Goal: Find specific page/section: Find specific page/section

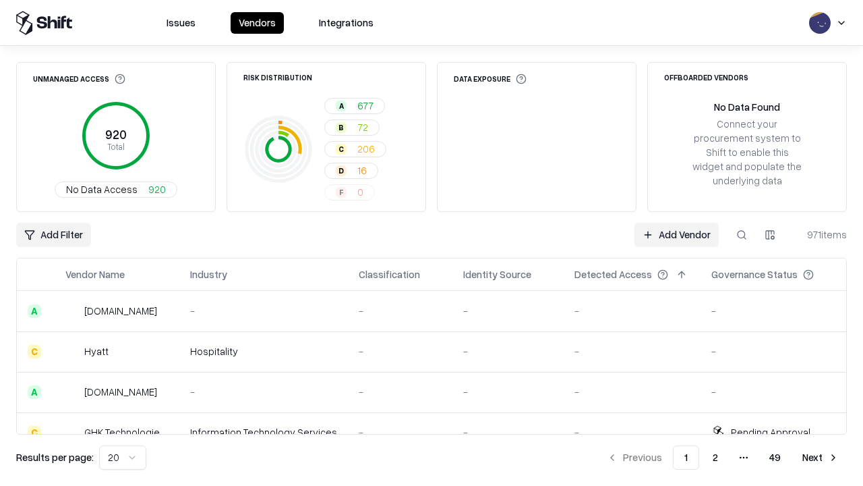
click at [432, 243] on div "Add Filter Add Vendor 971 items" at bounding box center [431, 235] width 831 height 24
click at [53, 235] on html "Issues Vendors Integrations Unmanaged Access 920 Total No Data Access 920 Risk …" at bounding box center [431, 243] width 863 height 486
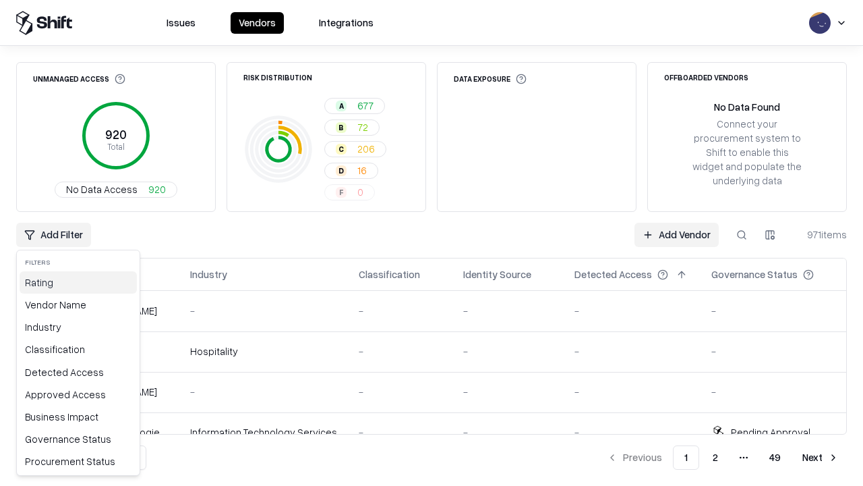
click at [78, 282] on div "Rating" at bounding box center [78, 282] width 117 height 22
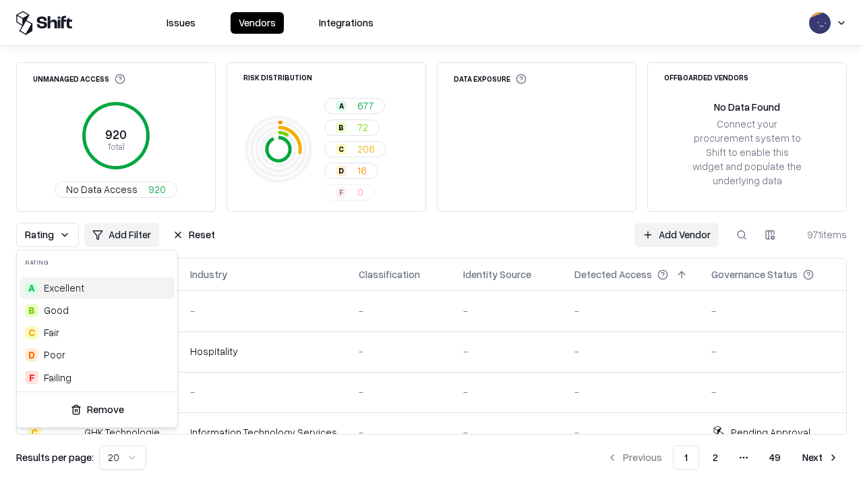
click at [432, 243] on html "Issues Vendors Integrations Unmanaged Access 920 Total No Data Access 920 Risk …" at bounding box center [431, 243] width 863 height 486
click at [194, 235] on button "Reset" at bounding box center [194, 235] width 59 height 24
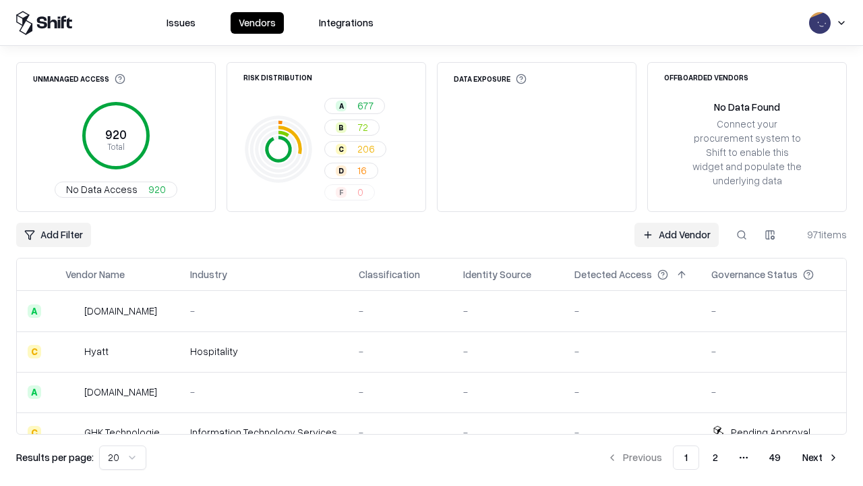
click at [432, 243] on div "Add Filter Add Vendor 971 items" at bounding box center [431, 235] width 831 height 24
click at [53, 235] on html "Issues Vendors Integrations Unmanaged Access 920 Total No Data Access 920 Risk …" at bounding box center [431, 243] width 863 height 486
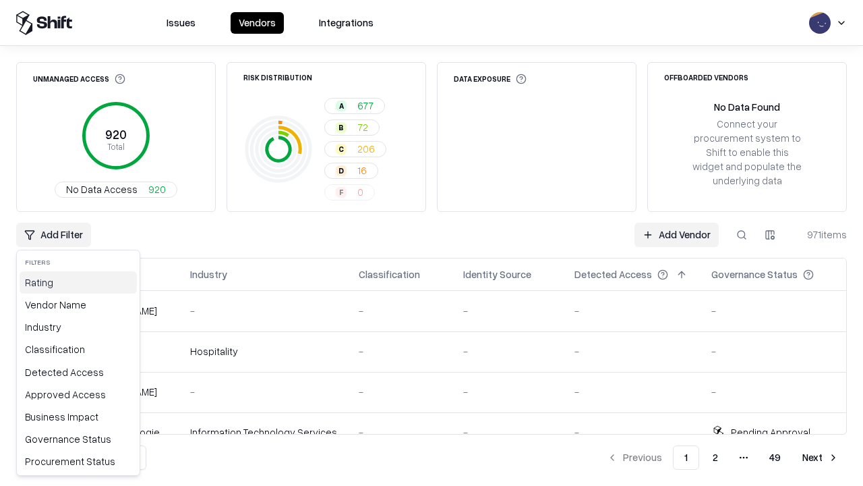
click at [78, 282] on div "Rating" at bounding box center [78, 282] width 117 height 22
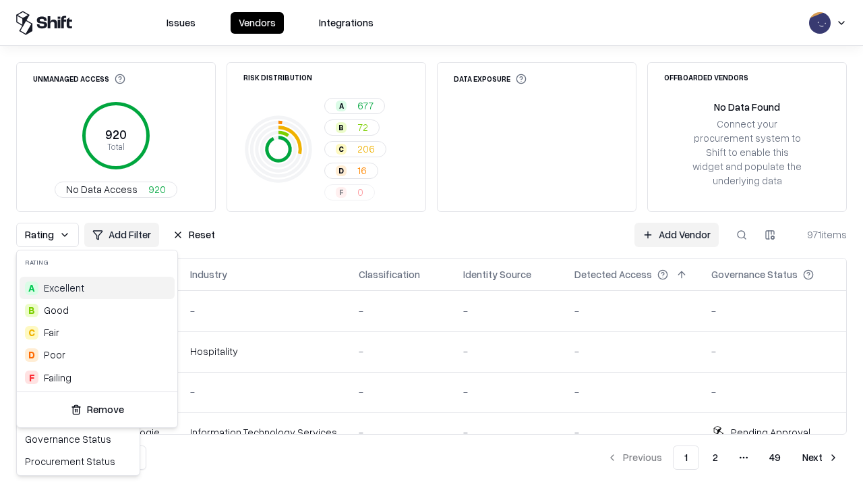
click at [97, 377] on div "F Failing" at bounding box center [97, 377] width 155 height 22
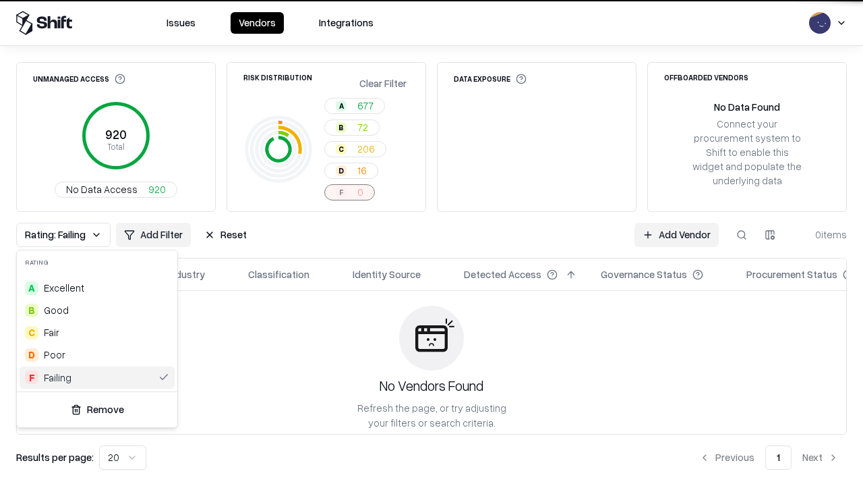
click at [432, 243] on html "Issues Vendors Integrations Unmanaged Access 920 Total No Data Access 920 Risk …" at bounding box center [431, 243] width 863 height 486
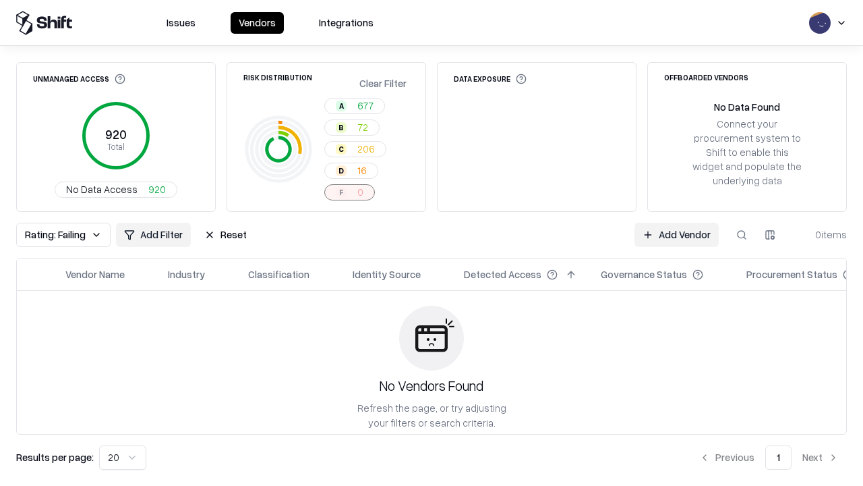
click at [432, 243] on div "Rating: Failing Add Filter Reset Add Vendor 0 items" at bounding box center [431, 235] width 831 height 24
click at [225, 235] on button "Reset" at bounding box center [225, 235] width 59 height 24
click at [432, 243] on div "Add Filter Add Vendor 0 items" at bounding box center [431, 235] width 831 height 24
click at [53, 235] on html "Issues Vendors Integrations Unmanaged Access 920 Total No Data Access 920 Risk …" at bounding box center [431, 243] width 863 height 486
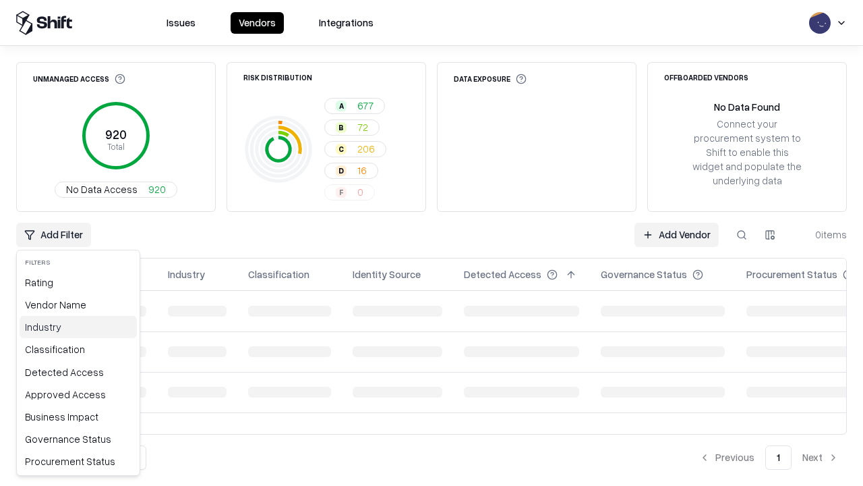
click at [78, 327] on div "Industry" at bounding box center [78, 327] width 117 height 22
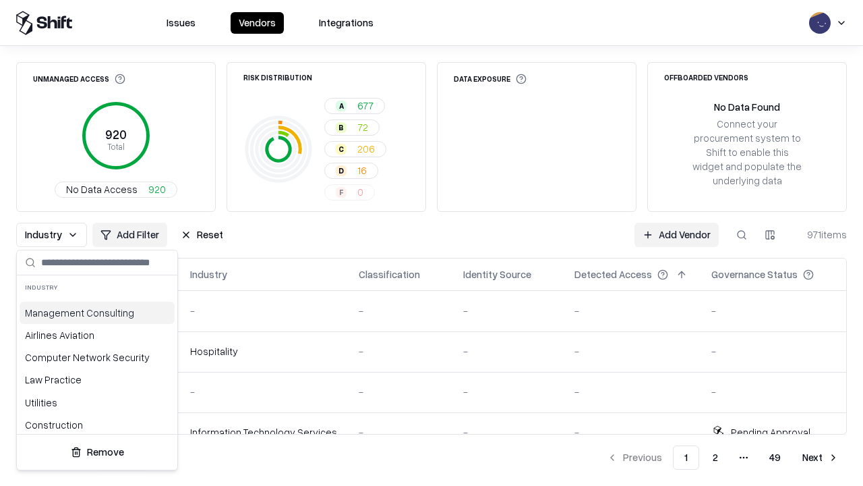
click at [432, 243] on html "Issues Vendors Integrations Unmanaged Access 920 Total No Data Access 920 Risk …" at bounding box center [431, 243] width 863 height 486
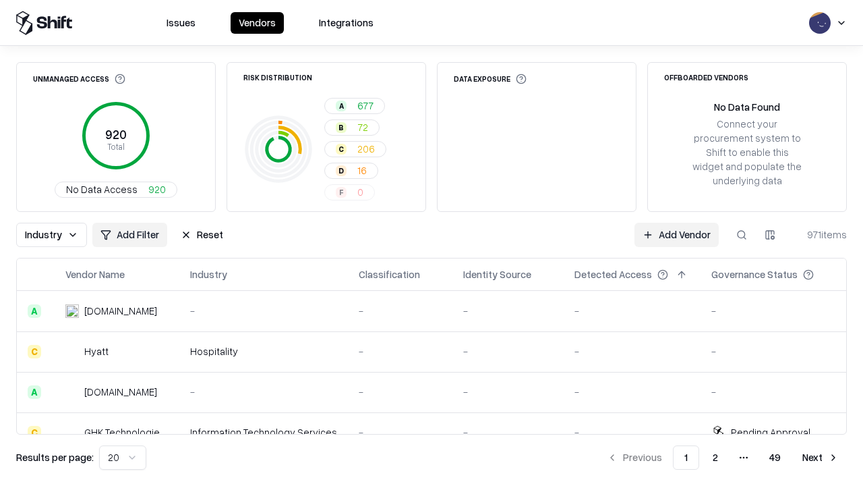
click at [202, 235] on button "Reset" at bounding box center [202, 235] width 59 height 24
click at [432, 243] on div "Industry Add Filter Reset Add Vendor 971 items" at bounding box center [431, 235] width 831 height 24
click at [53, 235] on html "Issues Vendors Integrations Unmanaged Access 920 Total No Data Access 920 Risk …" at bounding box center [431, 243] width 863 height 486
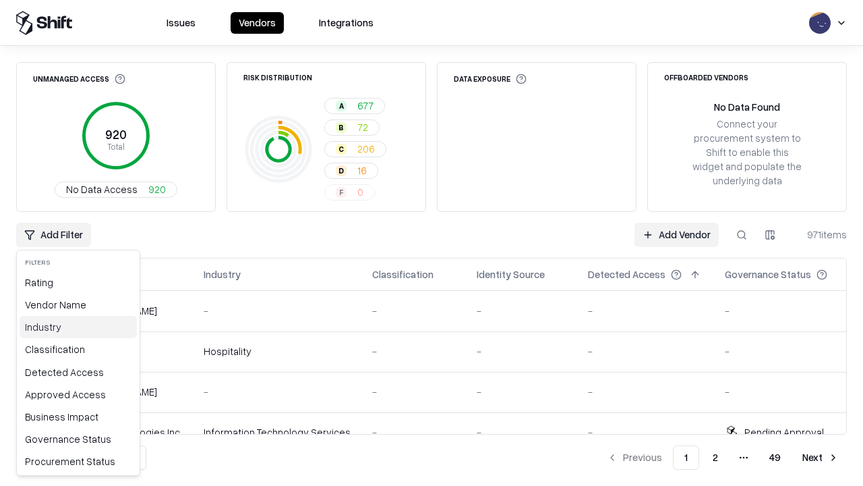
click at [78, 327] on div "Industry" at bounding box center [78, 327] width 117 height 22
